Goal: Information Seeking & Learning: Find contact information

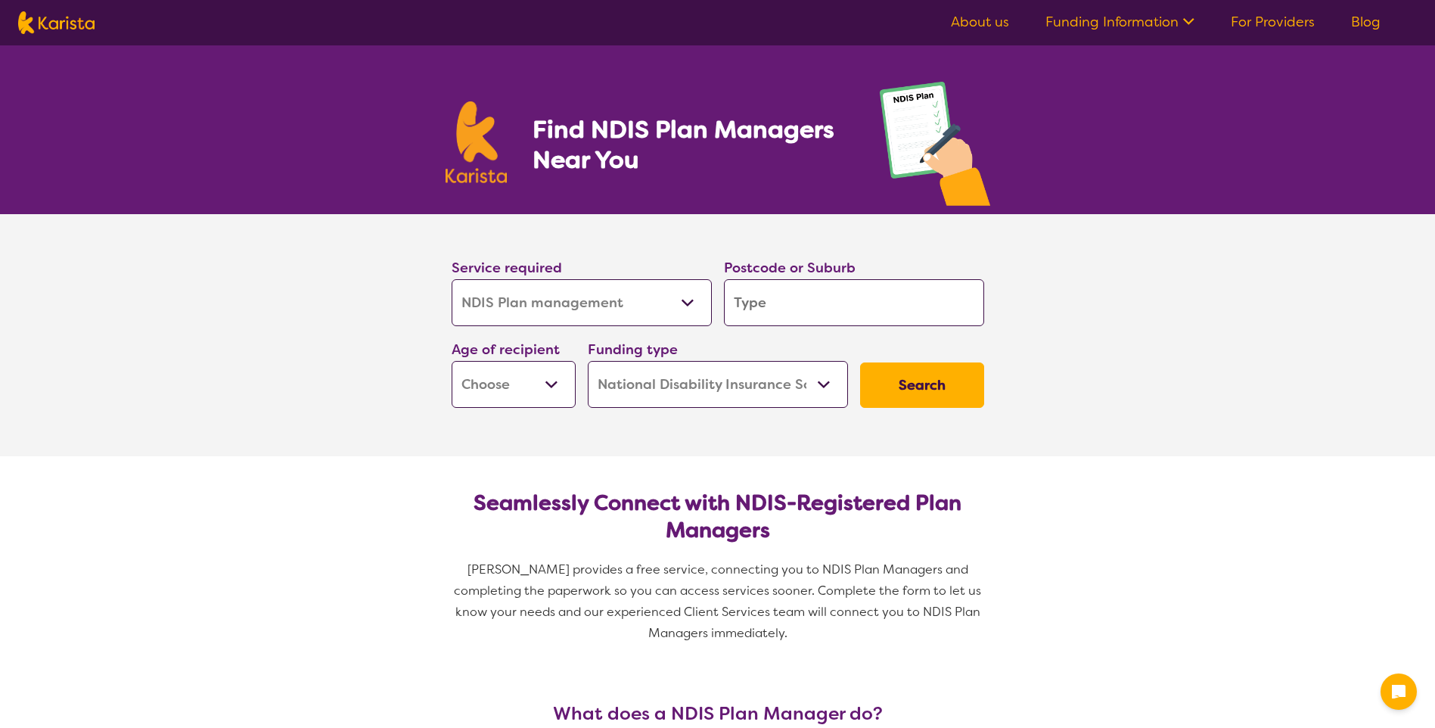
select select "NDIS Plan management"
select select "NDIS"
select select "NDIS Plan management"
select select "NDIS"
click at [687, 302] on select "Allied Health Assistant Assessment ([MEDICAL_DATA] or [MEDICAL_DATA]) Behaviour…" at bounding box center [582, 302] width 260 height 47
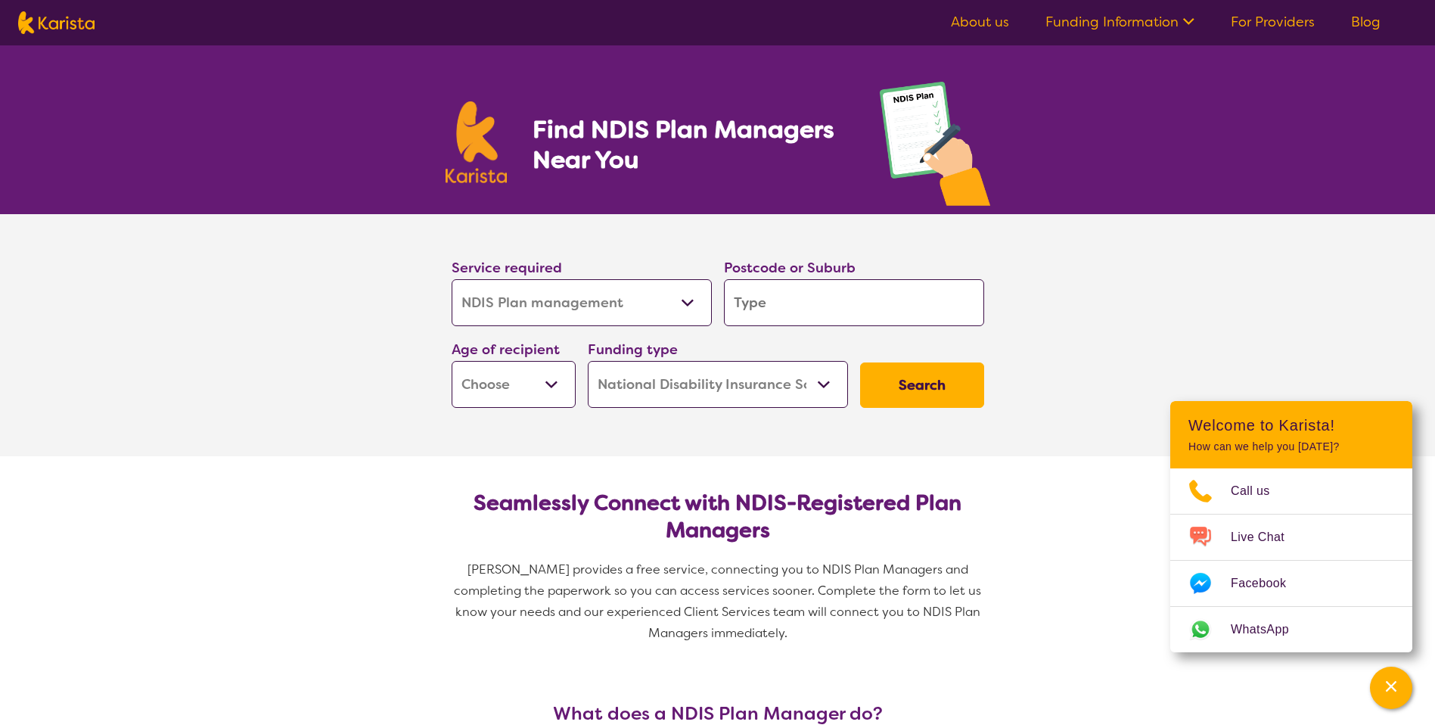
click at [823, 294] on input "search" at bounding box center [854, 302] width 260 height 47
type input "4"
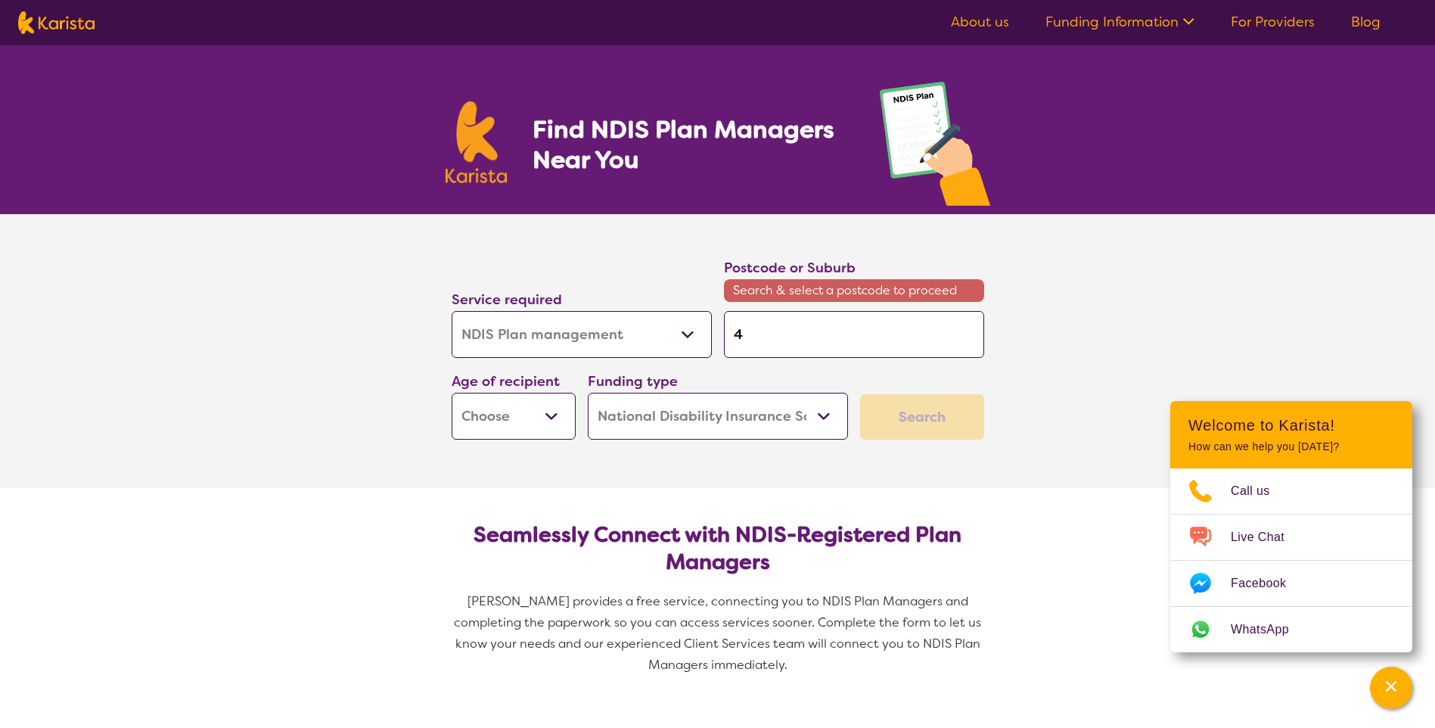
type input "47"
type input "470"
type input "4701"
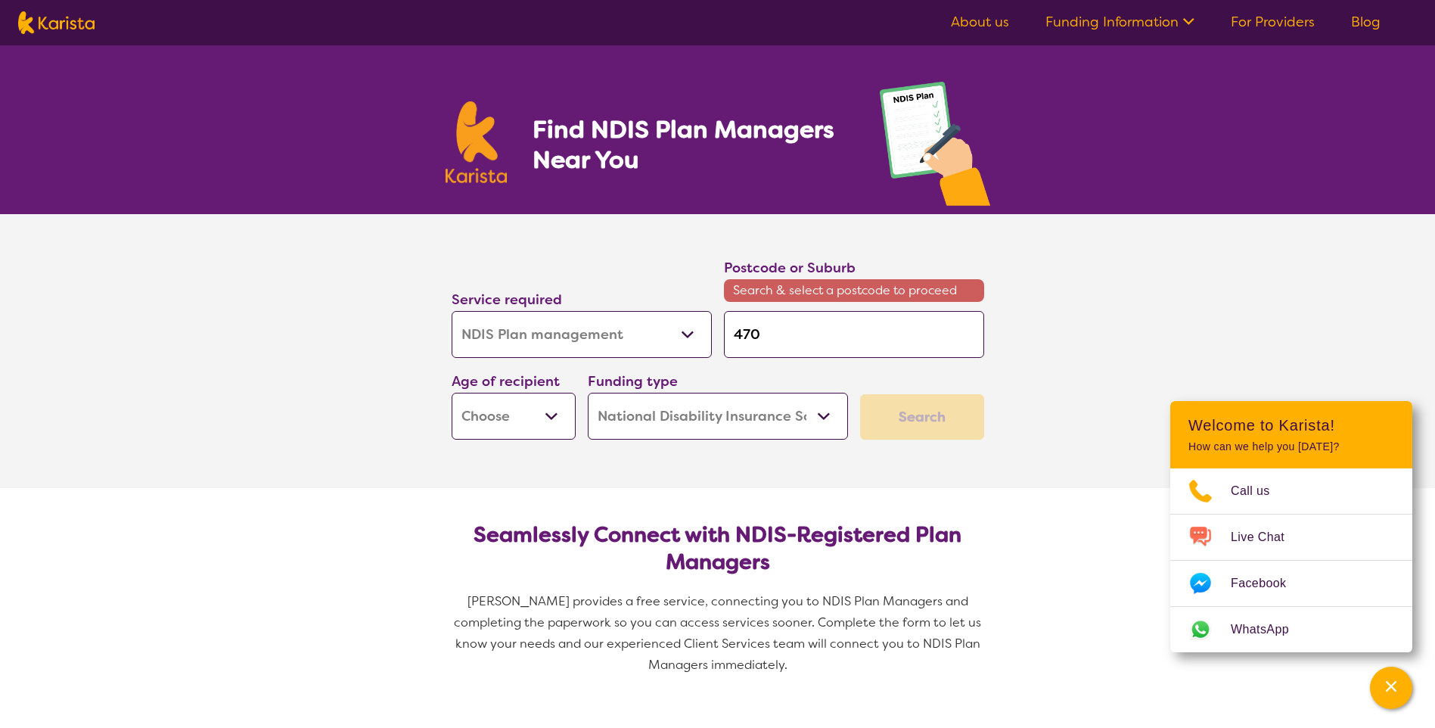
type input "4701"
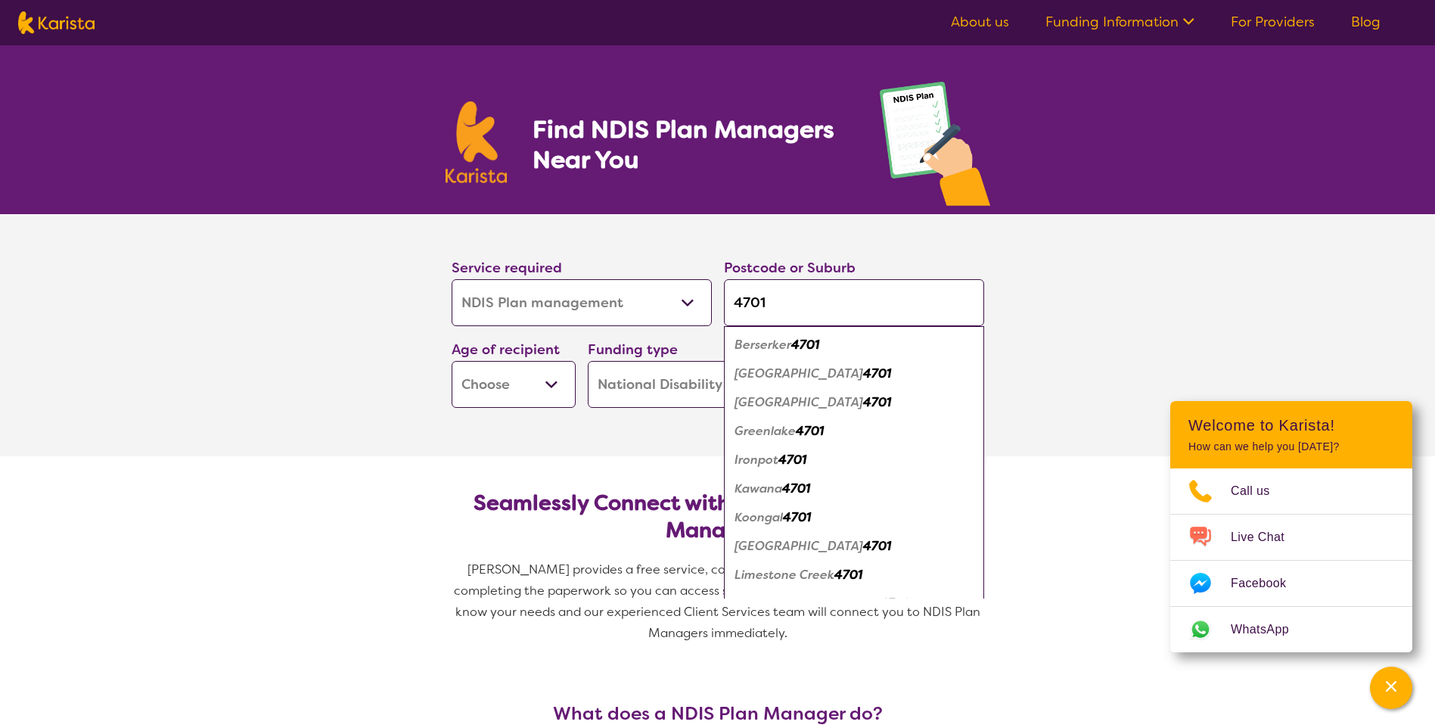
type input "4701"
click at [762, 344] on em "Berserker" at bounding box center [763, 345] width 57 height 16
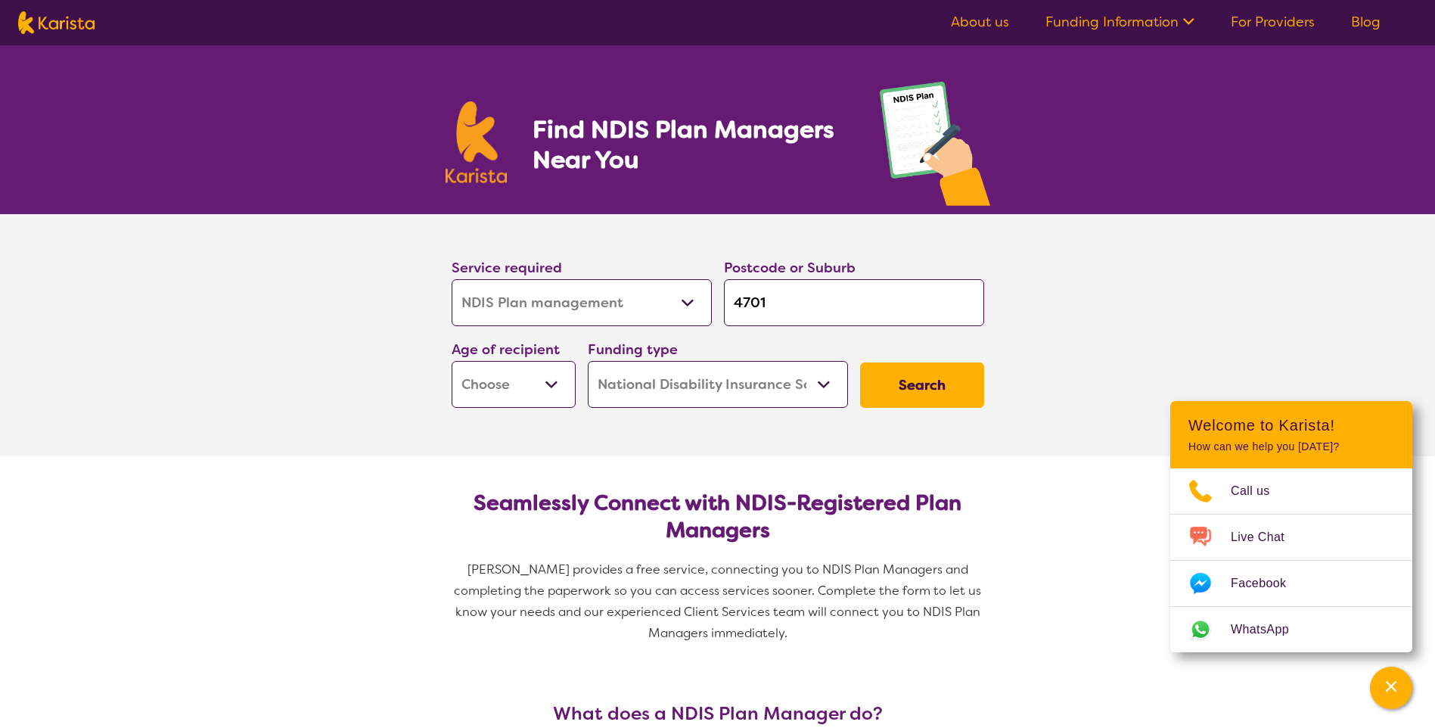
click at [514, 388] on select "Early Childhood - 0 to 9 Child - 10 to 11 Adolescent - 12 to 17 Adult - 18 to 6…" at bounding box center [514, 384] width 124 height 47
select select "EC"
click at [452, 361] on select "Early Childhood - 0 to 9 Child - 10 to 11 Adolescent - 12 to 17 Adult - 18 to 6…" at bounding box center [514, 384] width 124 height 47
select select "EC"
click at [791, 383] on select "Home Care Package (HCP) National Disability Insurance Scheme (NDIS) I don't know" at bounding box center [718, 384] width 260 height 47
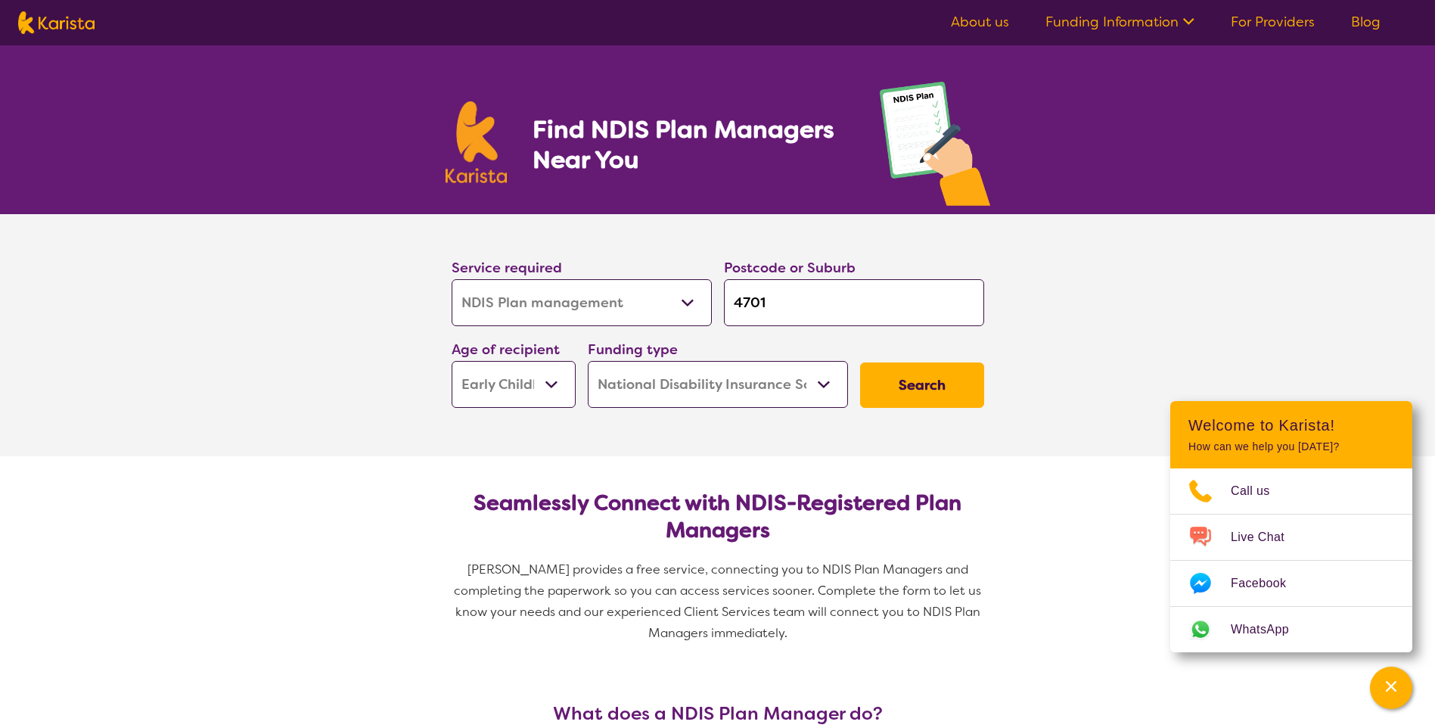
click at [314, 446] on section "Service required Allied Health Assistant Assessment ([MEDICAL_DATA] or [MEDICAL…" at bounding box center [717, 335] width 1435 height 242
click at [894, 381] on button "Search" at bounding box center [922, 384] width 124 height 45
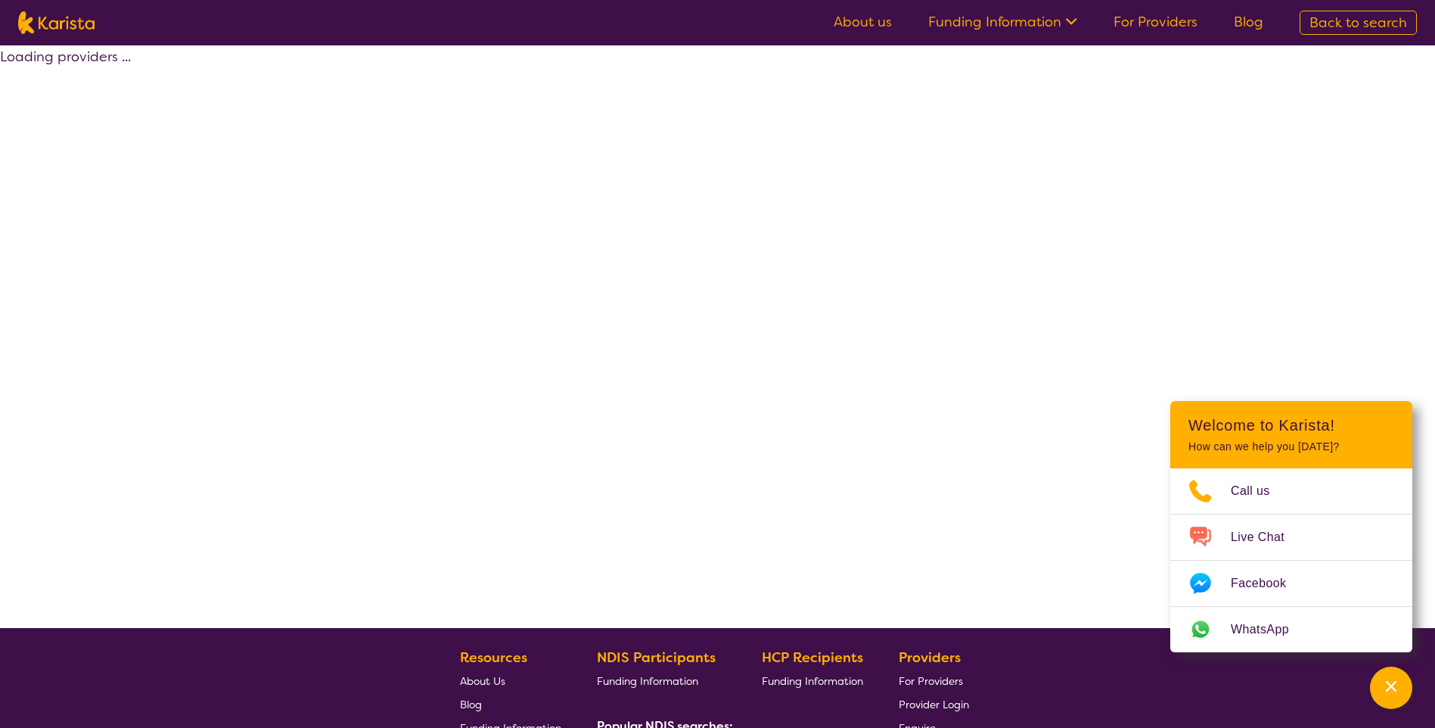
select select "by_score"
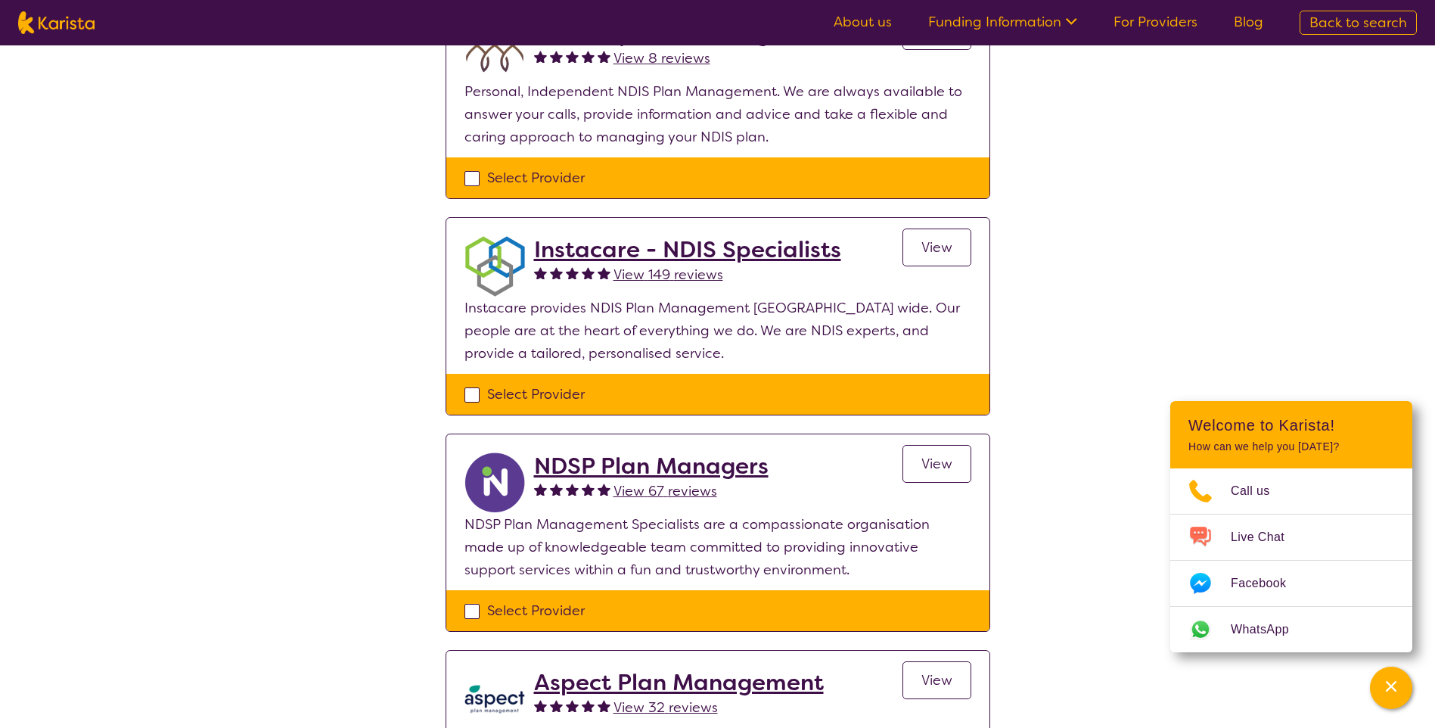
scroll to position [151, 0]
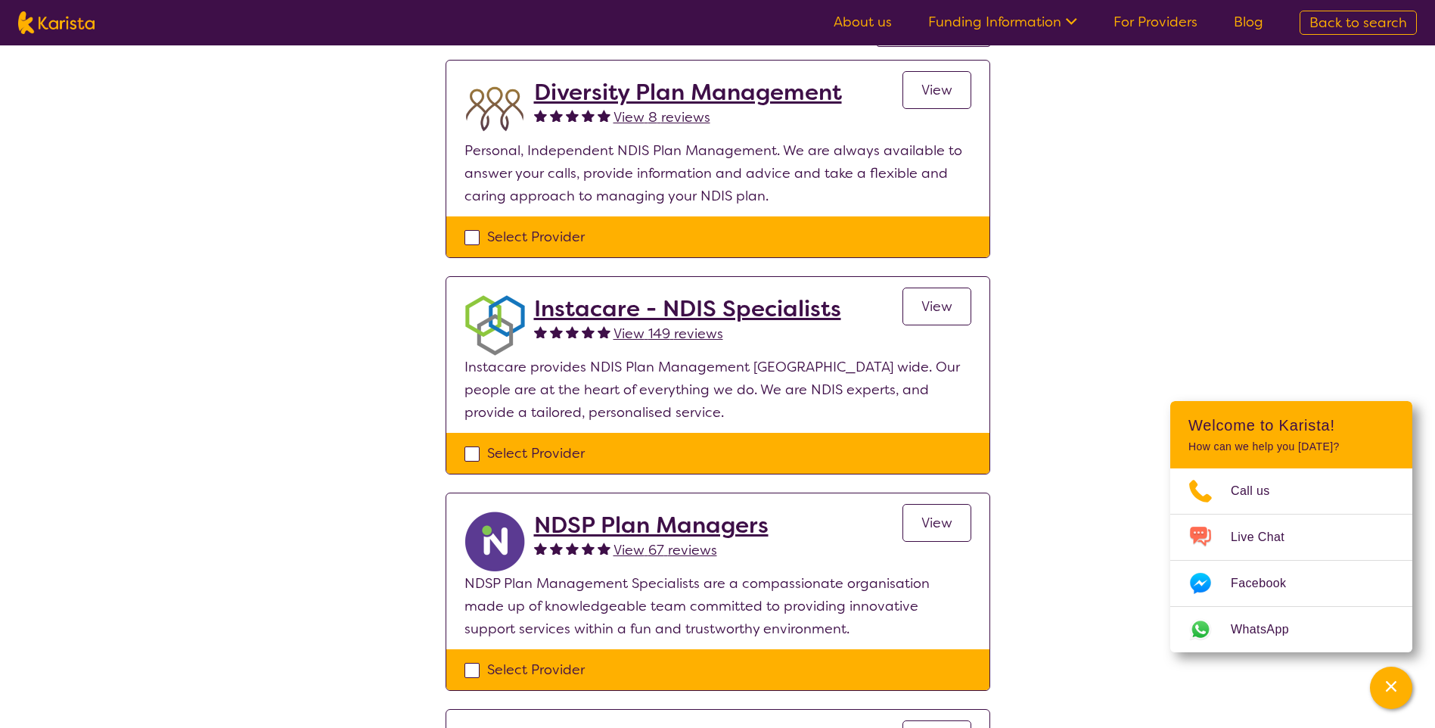
click at [660, 329] on span "View 149 reviews" at bounding box center [669, 334] width 110 height 18
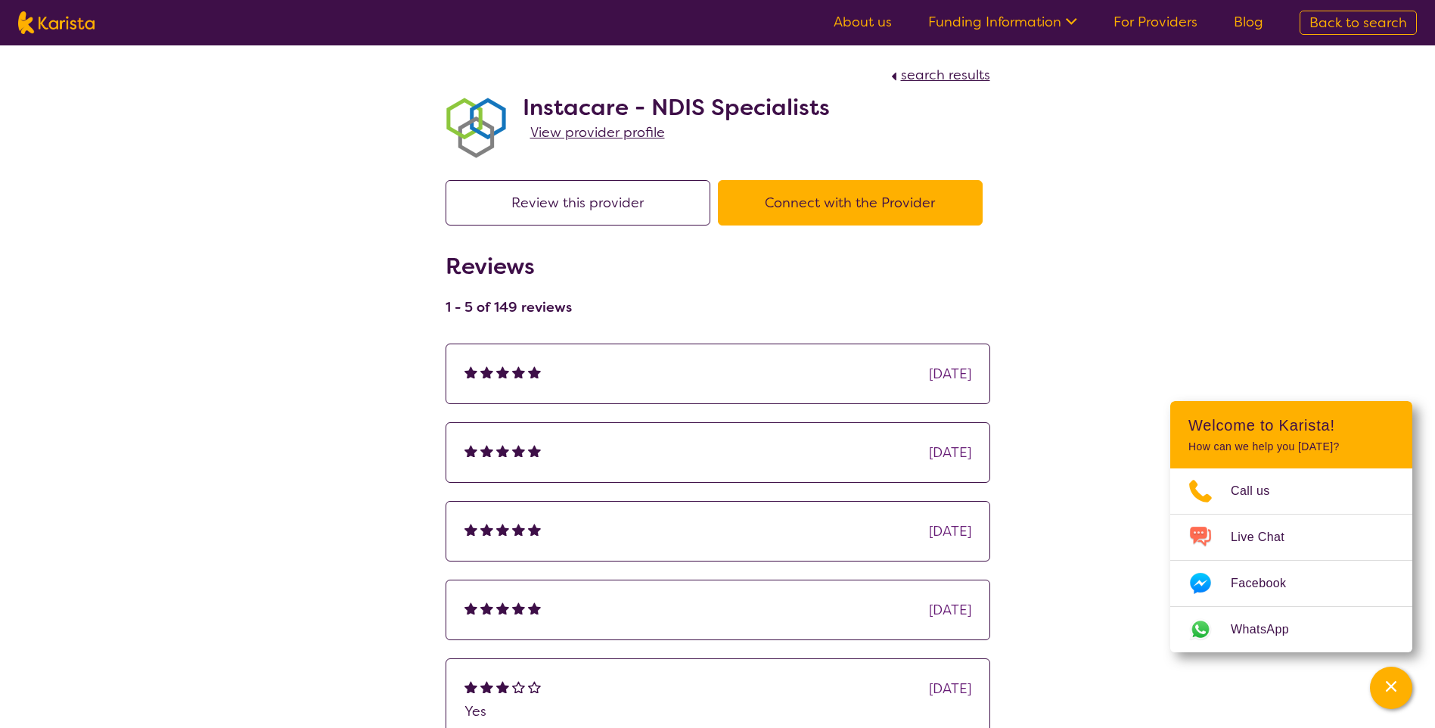
click at [477, 375] on img at bounding box center [471, 371] width 13 height 13
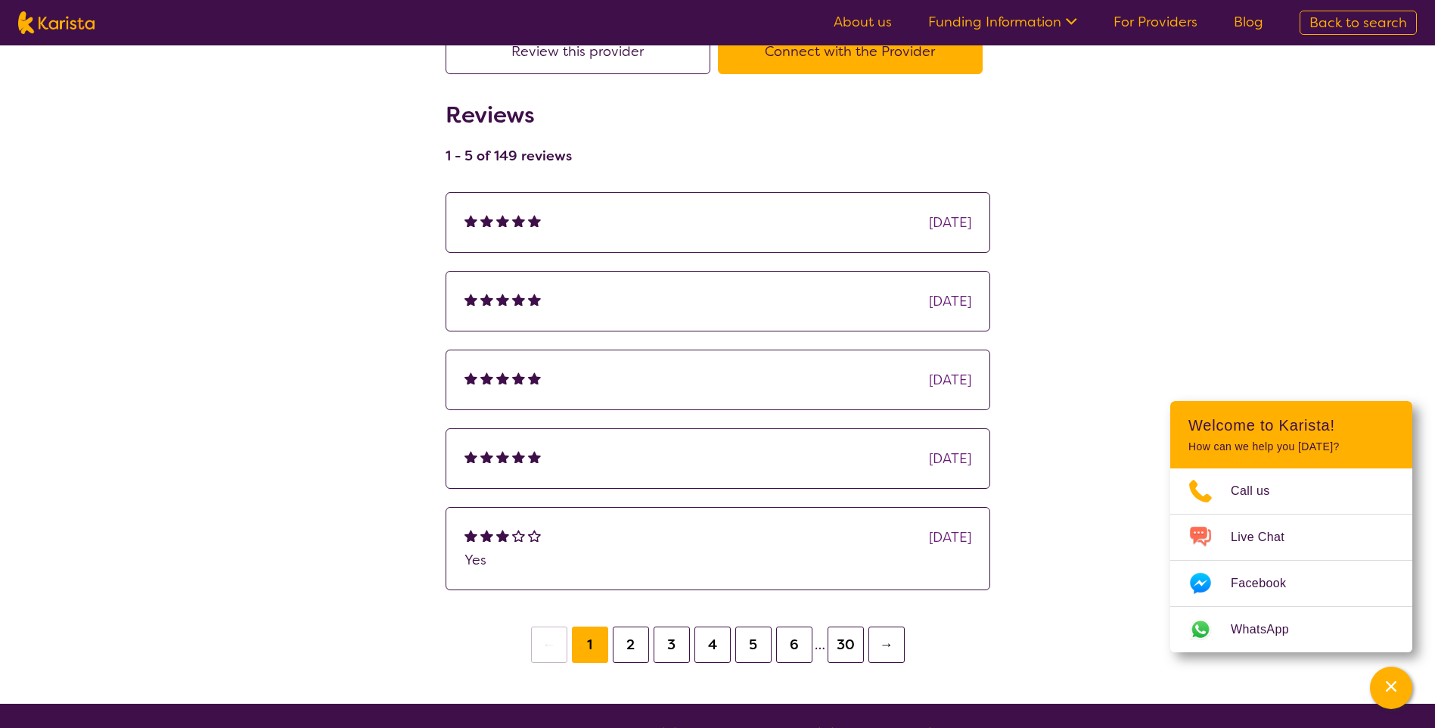
select select "by_score"
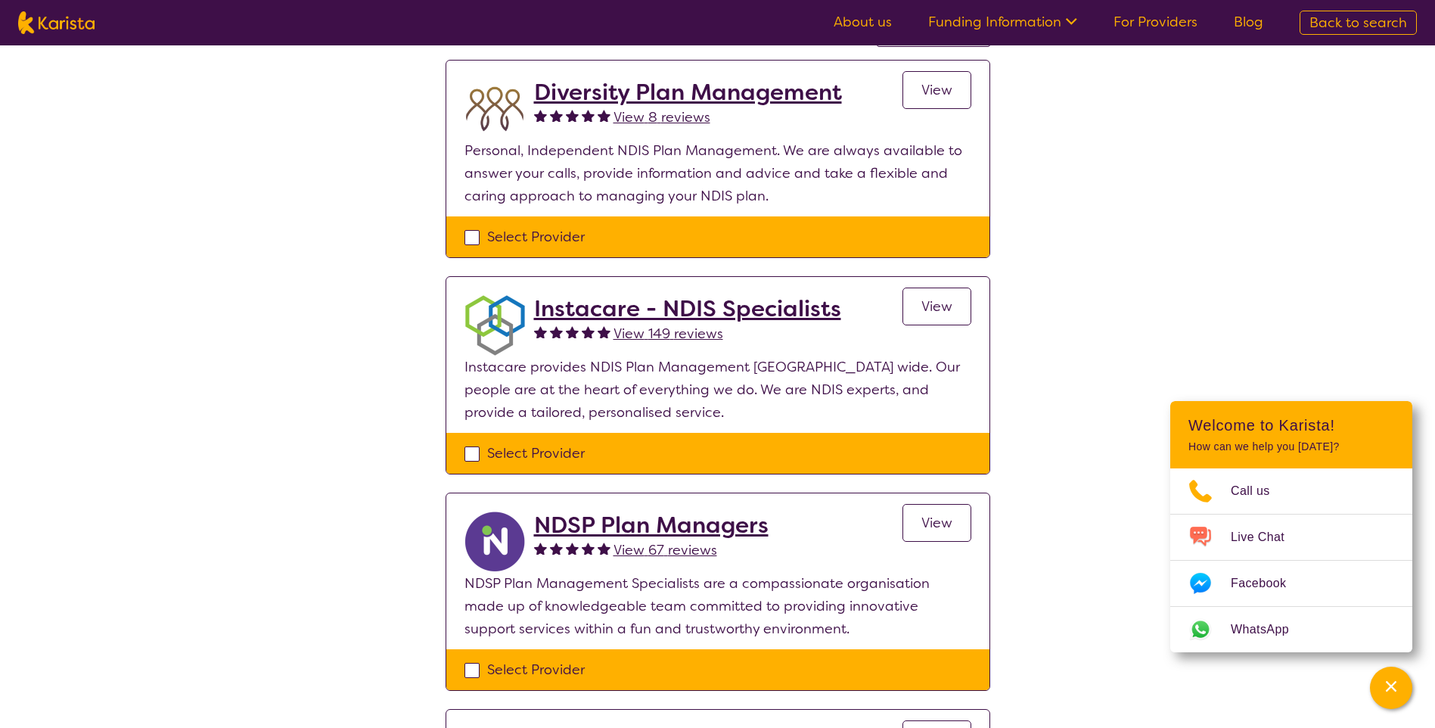
click at [795, 299] on h2 "Instacare - NDIS Specialists" at bounding box center [687, 308] width 307 height 27
